Goal: Task Accomplishment & Management: Use online tool/utility

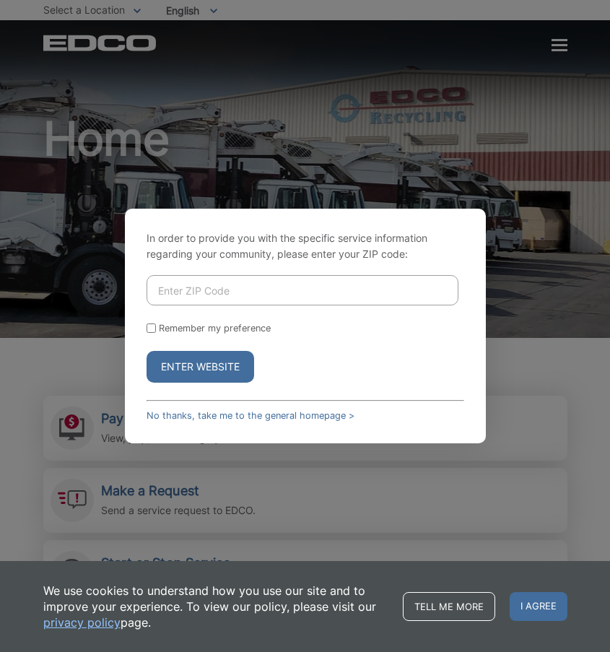
click at [281, 289] on input "Enter ZIP Code" at bounding box center [303, 290] width 312 height 30
click at [450, 237] on p "In order to provide you with the specific service information regarding your co…" at bounding box center [306, 246] width 318 height 32
click at [274, 298] on input "Enter ZIP Code" at bounding box center [303, 290] width 312 height 30
type input "92026"
click at [268, 240] on p "In order to provide you with the specific service information regarding your co…" at bounding box center [306, 246] width 318 height 32
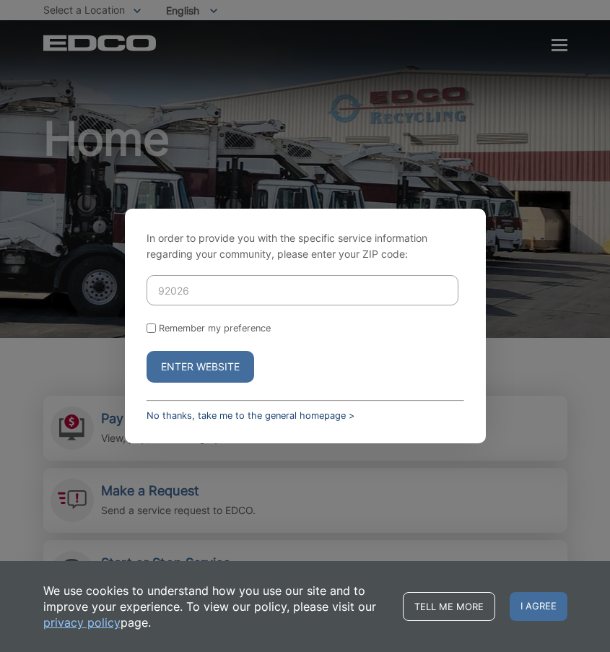
click at [179, 410] on link "No thanks, take me to the general homepage >" at bounding box center [251, 415] width 208 height 11
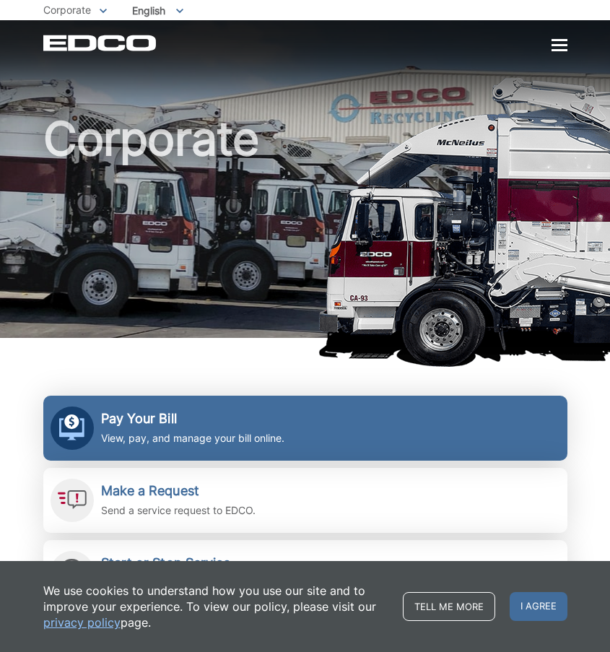
click at [175, 416] on h2 "Pay Your Bill" at bounding box center [192, 419] width 183 height 16
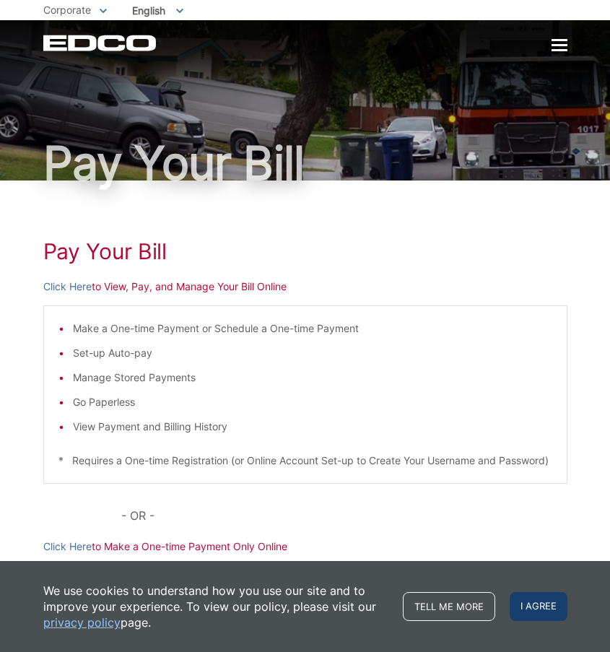
click at [538, 594] on span "I agree" at bounding box center [539, 606] width 58 height 29
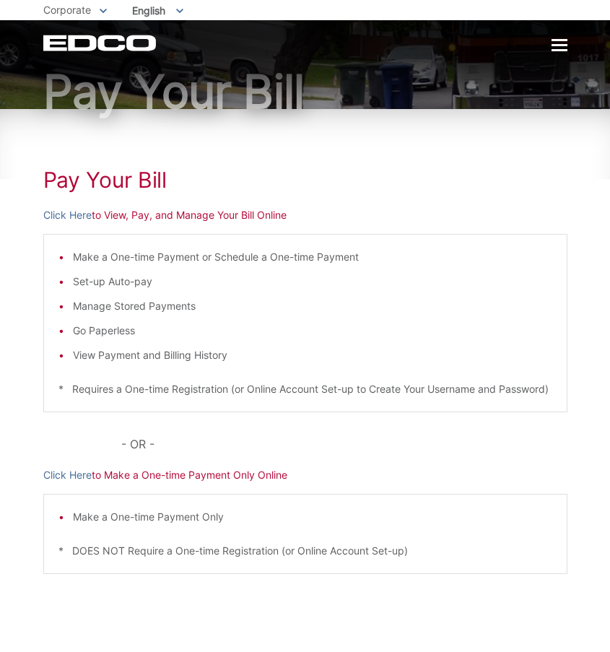
scroll to position [74, 0]
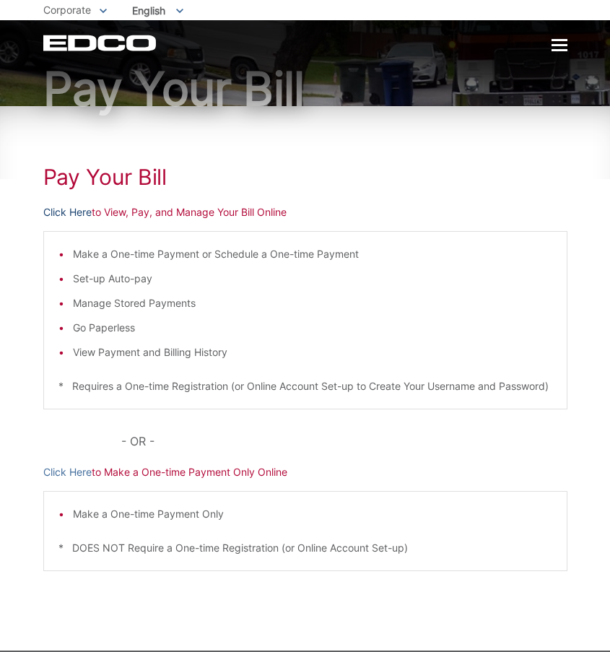
click at [68, 209] on link "Click Here" at bounding box center [67, 212] width 48 height 16
